Goal: Task Accomplishment & Management: Manage account settings

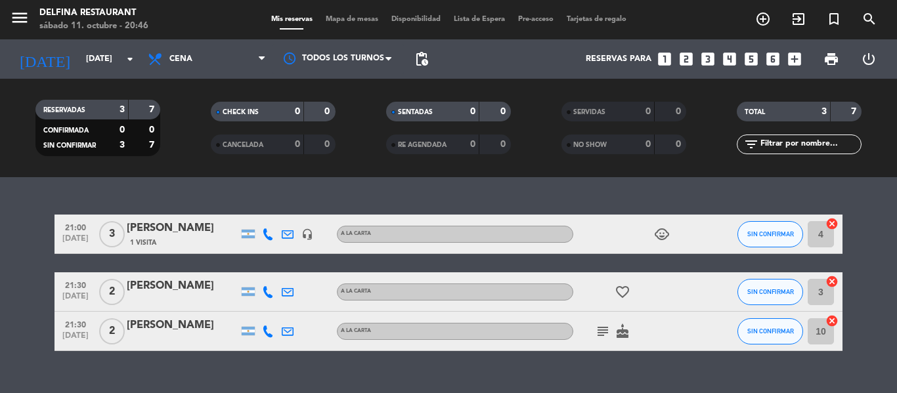
click at [253, 47] on span "Cena" at bounding box center [206, 59] width 131 height 29
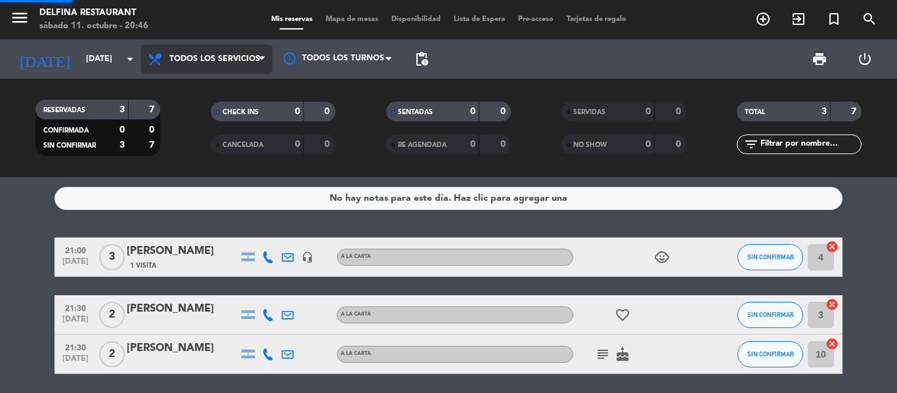
click at [249, 81] on div "menu [PERSON_NAME] Restaurant [DATE] 11. octubre - 20:46 Mis reservas Mapa de m…" at bounding box center [448, 88] width 897 height 177
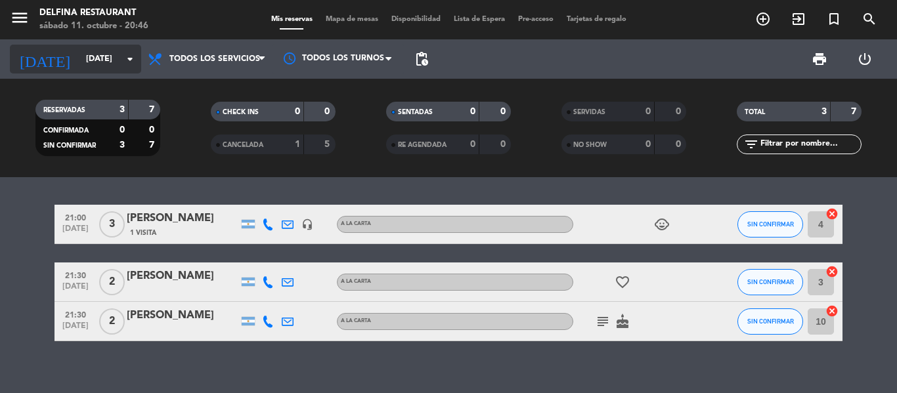
click at [124, 59] on icon "arrow_drop_down" at bounding box center [130, 59] width 16 height 16
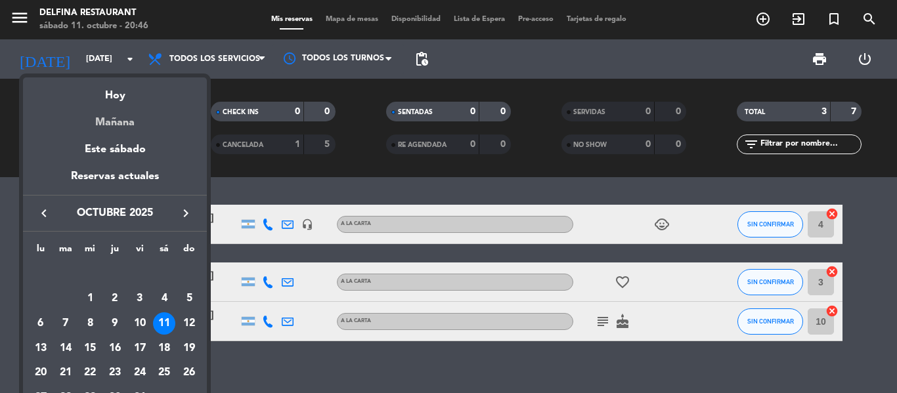
click at [123, 114] on div "Mañana" at bounding box center [115, 117] width 184 height 27
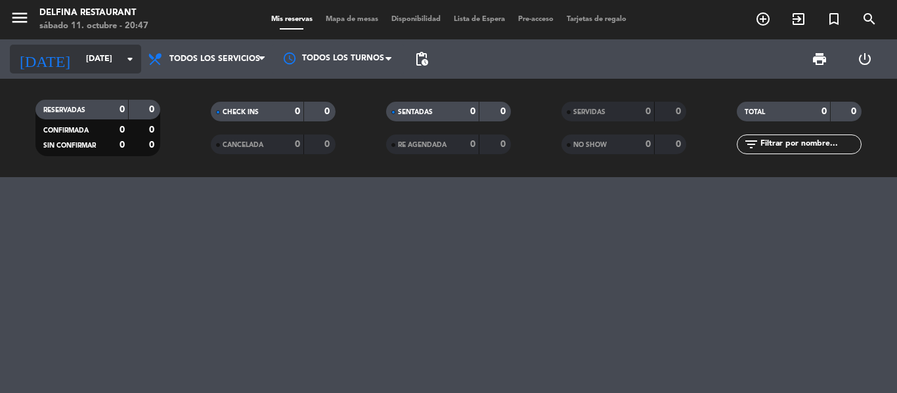
click at [133, 58] on icon "arrow_drop_down" at bounding box center [130, 59] width 16 height 16
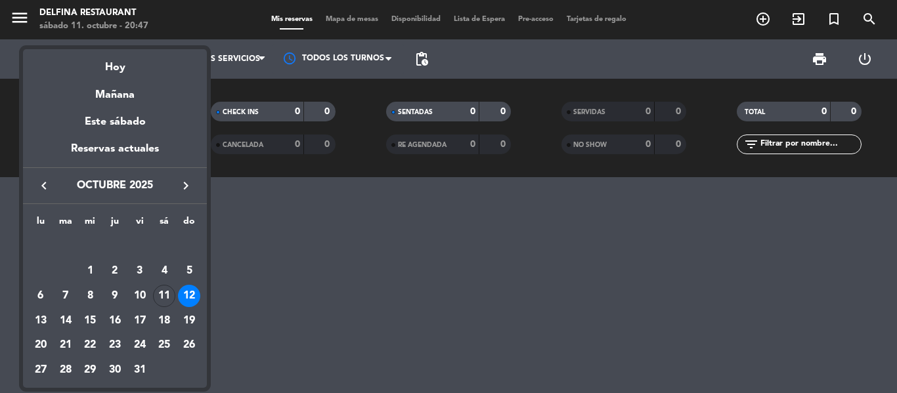
click at [168, 294] on div "11" at bounding box center [164, 296] width 22 height 22
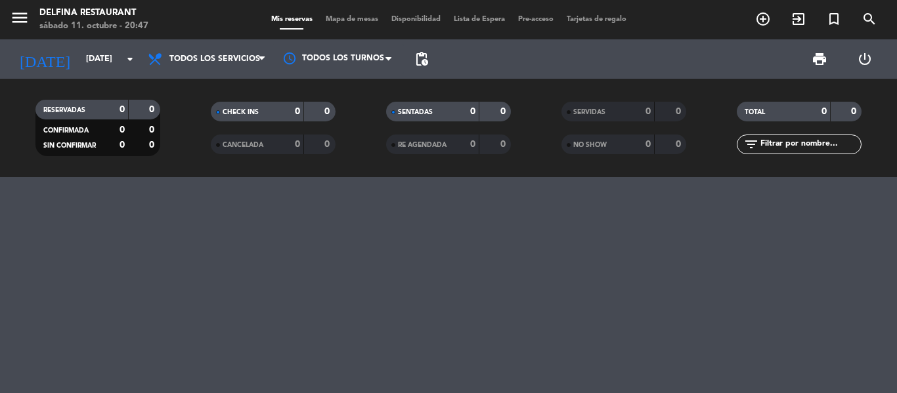
type input "[DATE]"
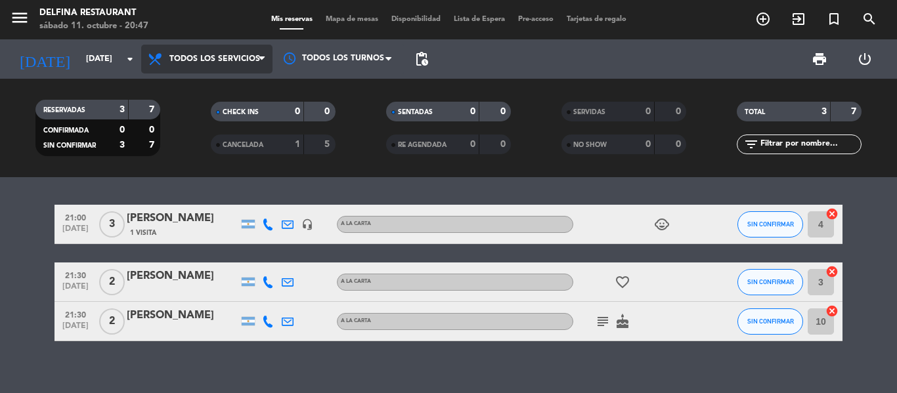
click at [246, 61] on span "Todos los servicios" at bounding box center [214, 58] width 91 height 9
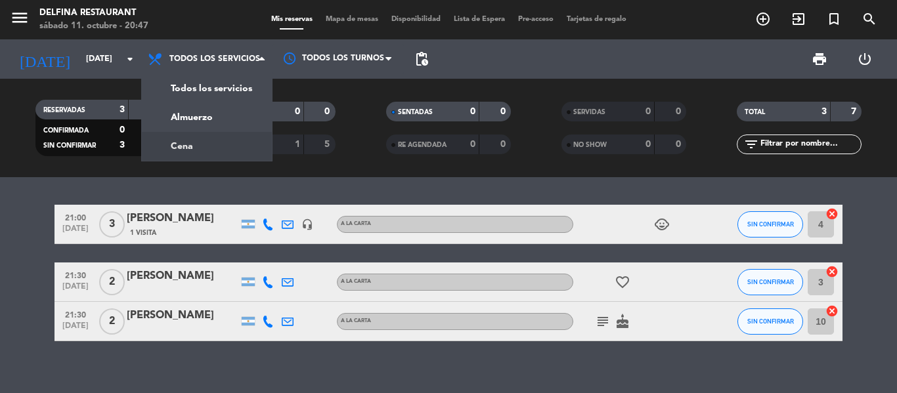
click at [222, 152] on div "menu [PERSON_NAME] Restaurant [DATE] 11. octubre - 20:47 Mis reservas Mapa de m…" at bounding box center [448, 88] width 897 height 177
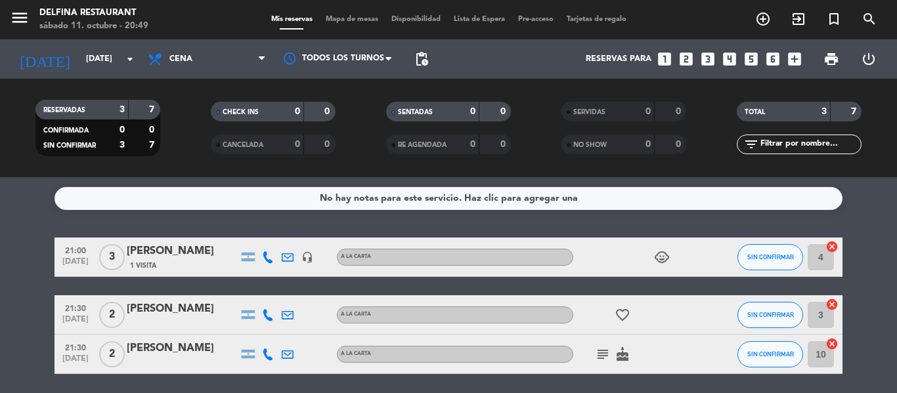
click at [656, 200] on div "No hay notas para este servicio. Haz clic para agregar una" at bounding box center [448, 198] width 788 height 23
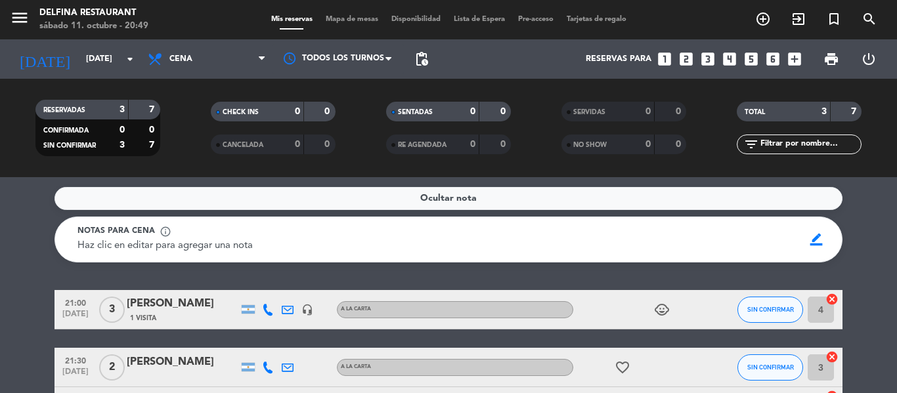
click at [478, 204] on div "Ocultar nota" at bounding box center [448, 198] width 788 height 23
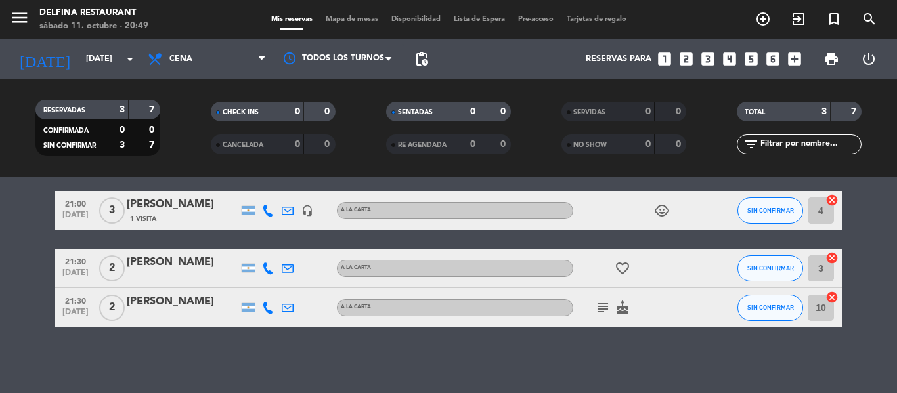
scroll to position [47, 0]
click at [527, 367] on div "No hay notas para este servicio. Haz clic para agregar una 21:00 [DATE] 3 [PERS…" at bounding box center [448, 285] width 897 height 216
click at [559, 352] on div "No hay notas para este servicio. Haz clic para agregar una 21:00 [DATE] 3 [PERS…" at bounding box center [448, 285] width 897 height 216
click at [777, 208] on span "SIN CONFIRMAR" at bounding box center [770, 210] width 47 height 7
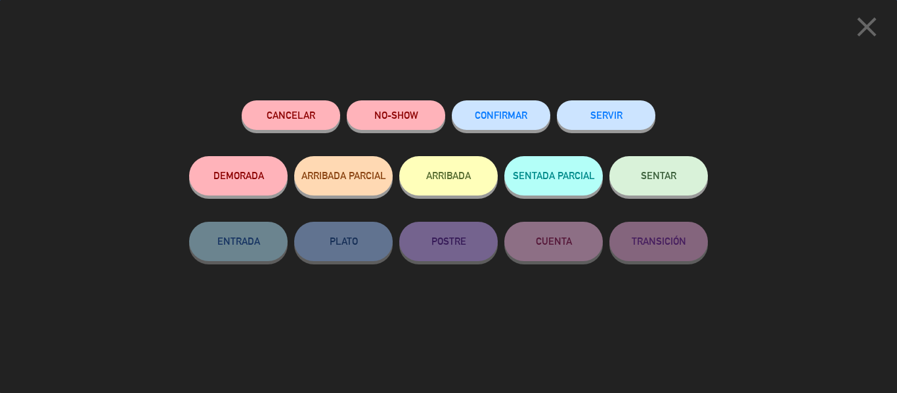
click at [646, 186] on button "SENTAR" at bounding box center [658, 175] width 98 height 39
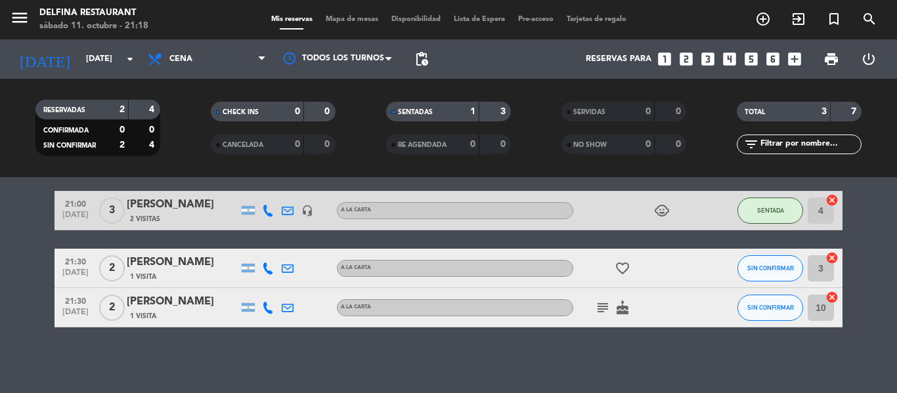
click at [624, 372] on div "No hay notas para este servicio. Haz clic para agregar una 21:00 [DATE] 3 [PERS…" at bounding box center [448, 285] width 897 height 216
click at [700, 176] on div "RESERVADAS 2 4 CONFIRMADA 0 0 SIN CONFIRMAR 2 4 CHECK INS 0 0 CANCELADA 0 0 SEN…" at bounding box center [448, 128] width 897 height 98
click at [475, 363] on div "No hay notas para este servicio. Haz clic para agregar una 21:00 [DATE] 3 [PERS…" at bounding box center [448, 285] width 897 height 216
click at [24, 269] on bookings-row "21:00 [DATE] 3 [PERSON_NAME] 2 Visitas headset_mic A LA CARTA child_care SENTAD…" at bounding box center [448, 259] width 897 height 137
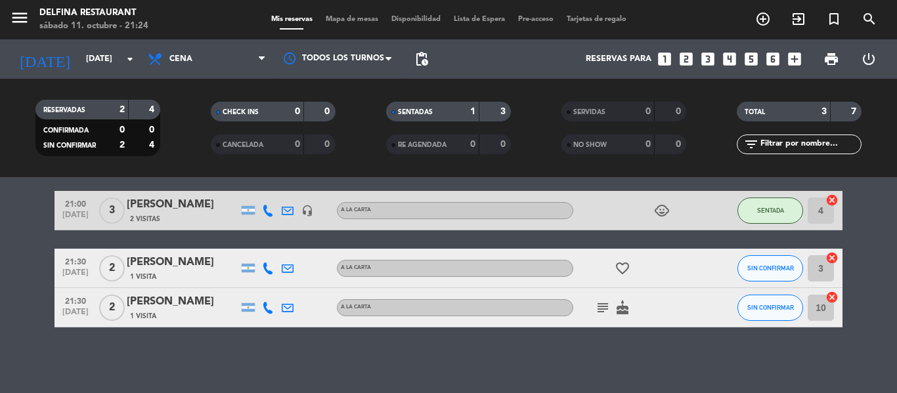
click at [24, 269] on bookings-row "21:00 [DATE] 3 [PERSON_NAME] 2 Visitas headset_mic A LA CARTA child_care SENTAD…" at bounding box center [448, 259] width 897 height 137
drag, startPoint x: 24, startPoint y: 269, endPoint x: 53, endPoint y: 271, distance: 29.6
click at [53, 271] on bookings-row "21:00 [DATE] 3 [PERSON_NAME] 2 Visitas headset_mic A LA CARTA child_care SENTAD…" at bounding box center [448, 259] width 897 height 137
click at [586, 364] on div "No hay notas para este servicio. Haz clic para agregar una 21:00 [DATE] 3 [PERS…" at bounding box center [448, 285] width 897 height 216
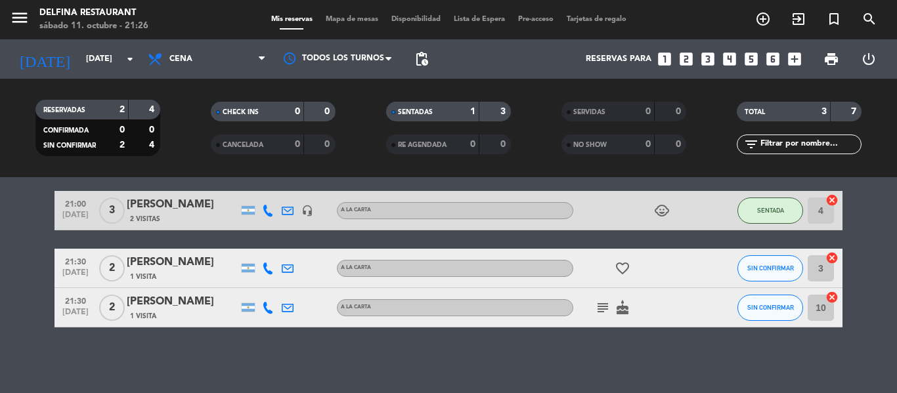
click at [586, 364] on div "No hay notas para este servicio. Haz clic para agregar una 21:00 [DATE] 3 [PERS…" at bounding box center [448, 285] width 897 height 216
click at [459, 353] on div "No hay notas para este servicio. Haz clic para agregar una 21:00 [DATE] 3 [PERS…" at bounding box center [448, 285] width 897 height 216
click at [461, 345] on div "No hay notas para este servicio. Haz clic para agregar una 21:00 [DATE] 3 [PERS…" at bounding box center [448, 285] width 897 height 216
click at [712, 355] on div "No hay notas para este servicio. Haz clic para agregar una 21:00 [DATE] 3 [PERS…" at bounding box center [448, 285] width 897 height 216
